Goal: Check status: Check status

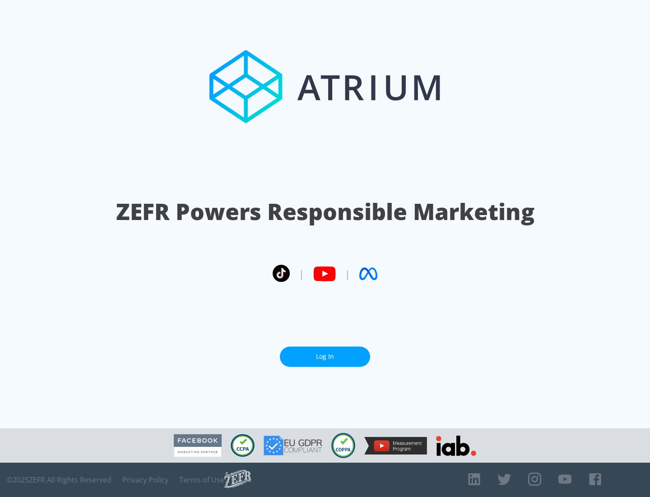
click at [325, 353] on link "Log In" at bounding box center [325, 356] width 90 height 20
